Goal: Task Accomplishment & Management: Manage account settings

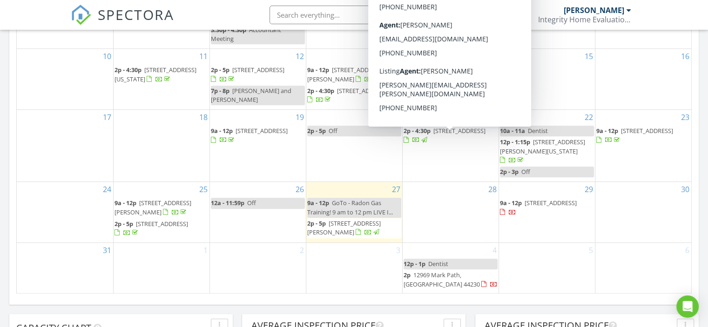
scroll to position [558, 0]
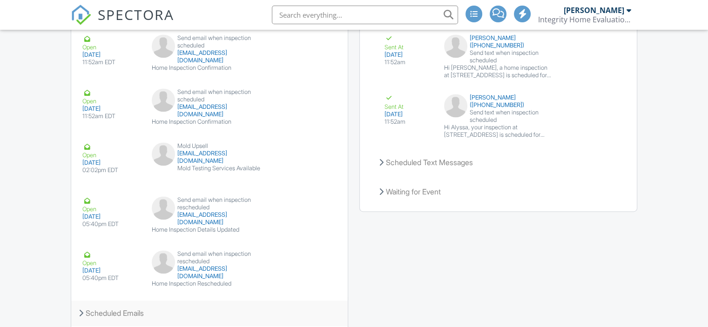
scroll to position [1395, 0]
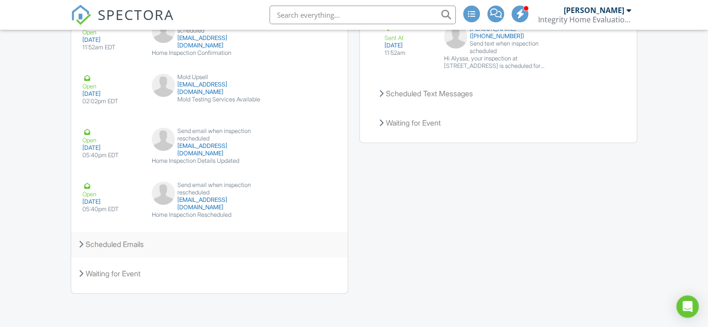
click at [123, 244] on div "Scheduled Emails" at bounding box center [209, 244] width 276 height 25
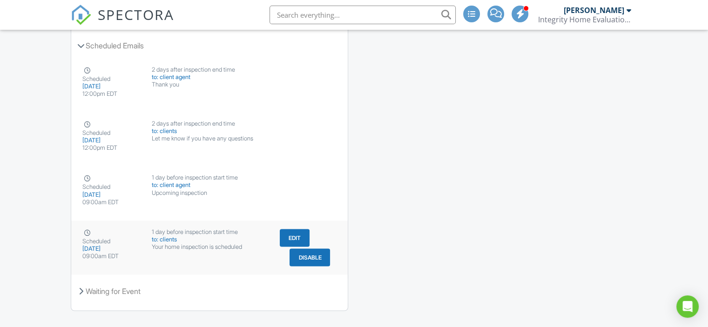
scroll to position [1581, 0]
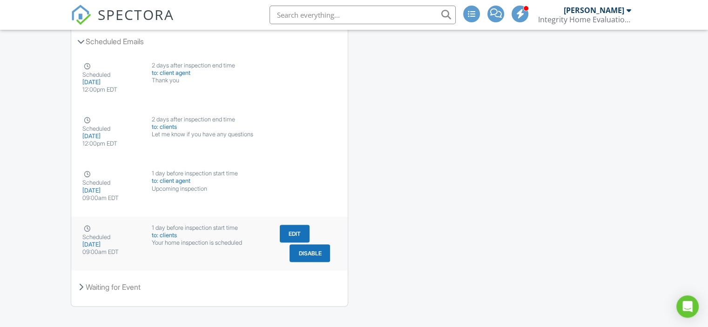
click at [113, 248] on div "[DATE]" at bounding box center [111, 244] width 58 height 7
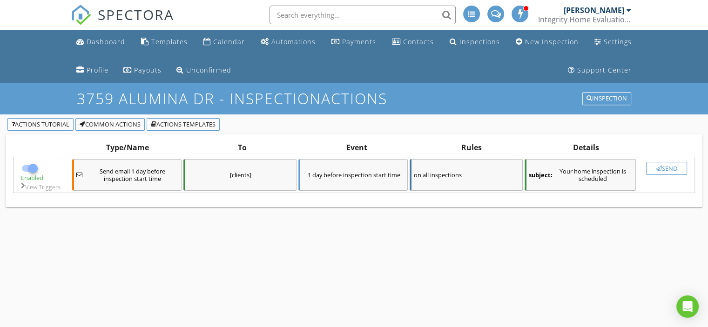
click at [357, 181] on div "1 day before inspection start time" at bounding box center [352, 175] width 109 height 32
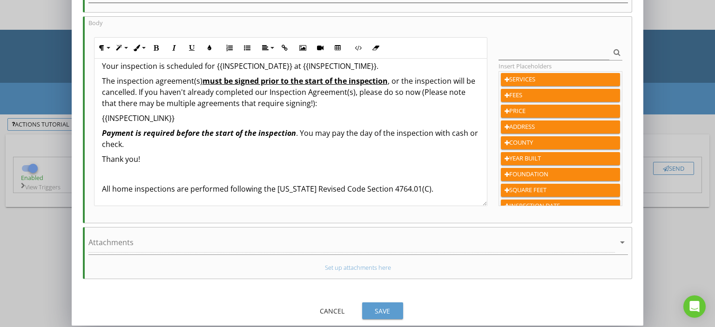
scroll to position [161, 0]
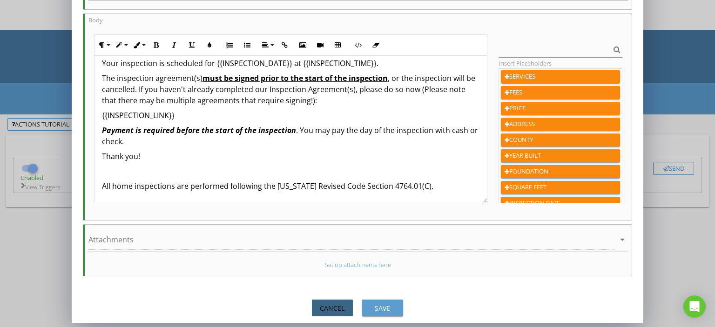
click at [332, 305] on div "Cancel" at bounding box center [332, 308] width 26 height 10
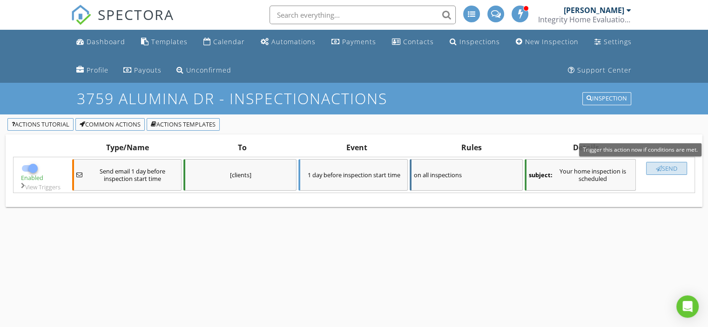
click at [677, 167] on div "Send" at bounding box center [666, 168] width 33 height 7
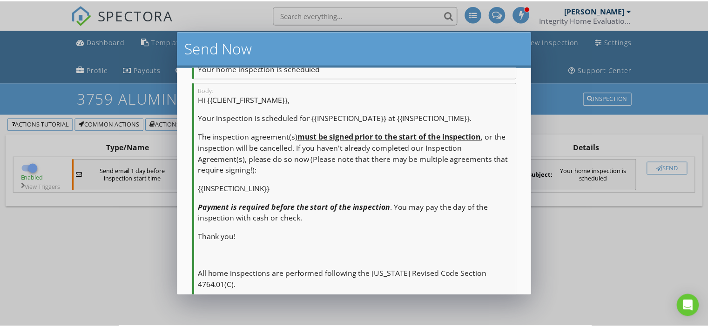
scroll to position [150, 0]
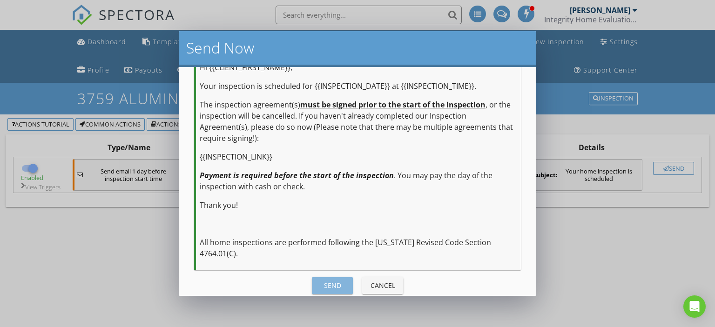
click at [331, 281] on div "Send" at bounding box center [332, 286] width 26 height 10
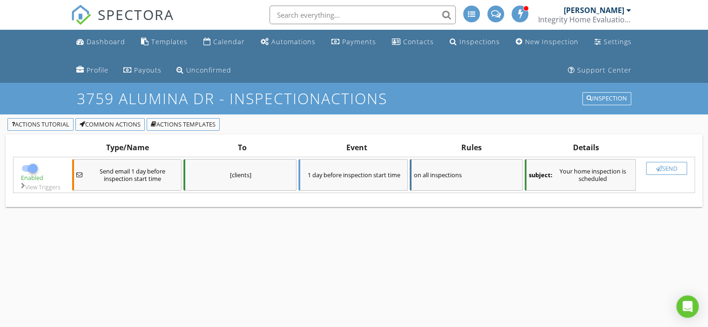
checkbox input "false"
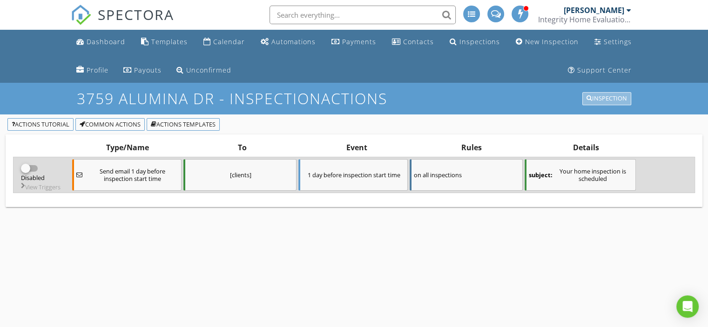
click at [603, 98] on div "Inspection" at bounding box center [606, 98] width 40 height 7
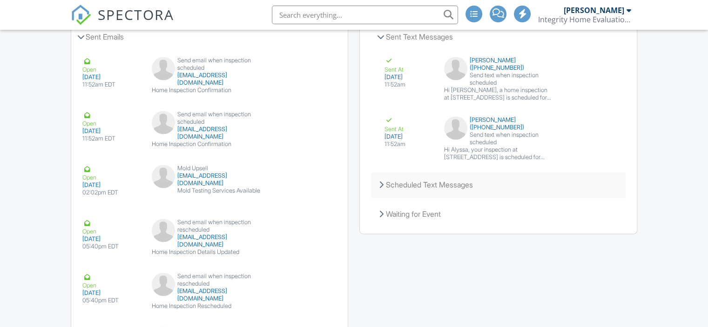
click at [441, 196] on div "Scheduled Text Messages" at bounding box center [498, 184] width 254 height 25
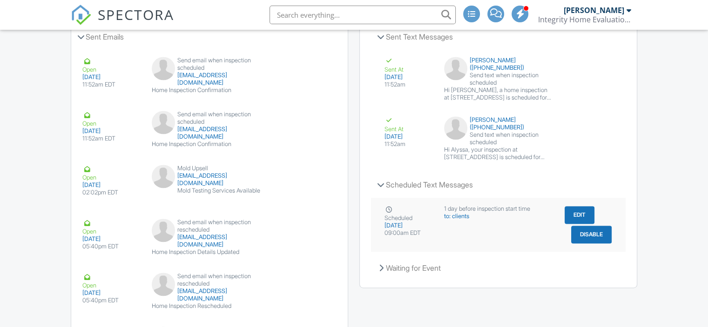
scroll to position [1293, 0]
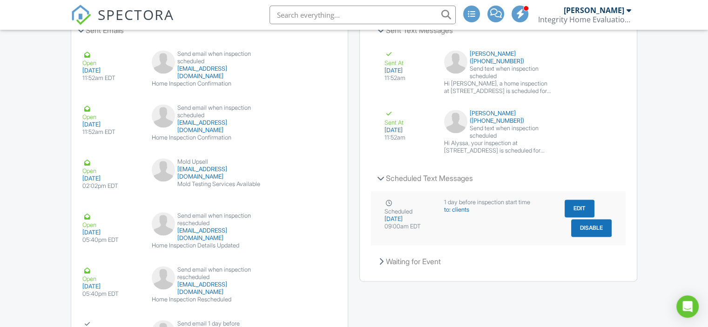
click at [465, 214] on div "to: clients" at bounding box center [498, 209] width 108 height 7
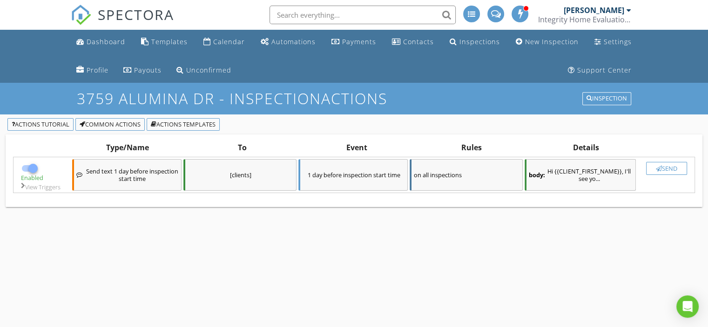
click at [349, 181] on div "1 day before inspection start time" at bounding box center [352, 175] width 109 height 32
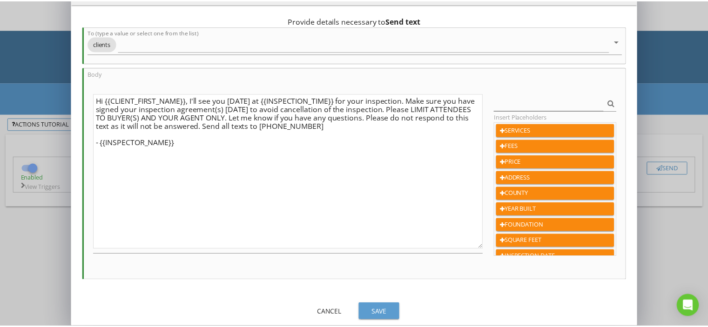
scroll to position [35, 0]
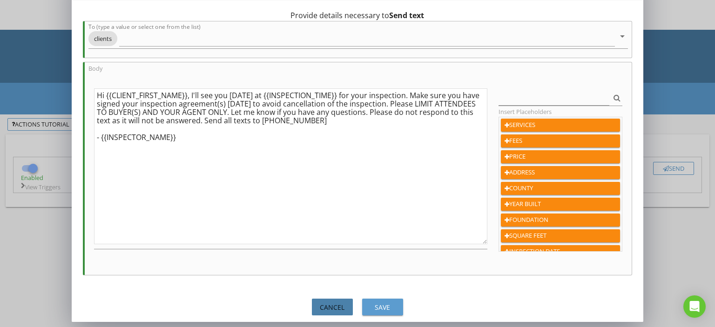
click at [338, 305] on div "Cancel" at bounding box center [332, 307] width 26 height 10
